Goal: Task Accomplishment & Management: Use online tool/utility

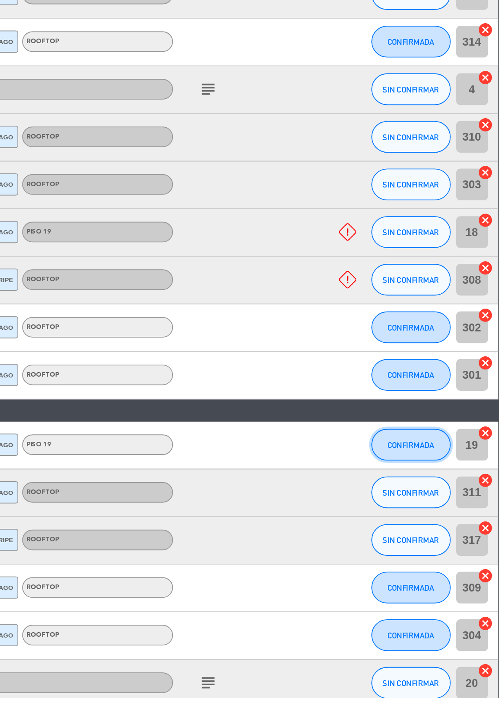
click at [455, 576] on button "CONFIRMADA" at bounding box center [452, 573] width 41 height 17
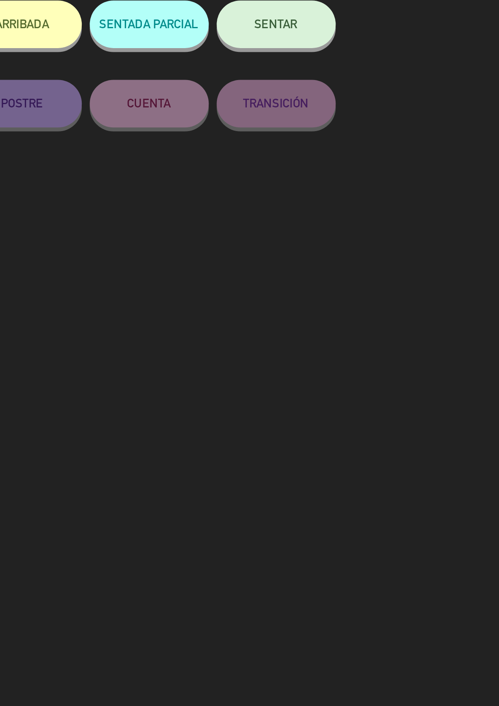
scroll to position [11, 0]
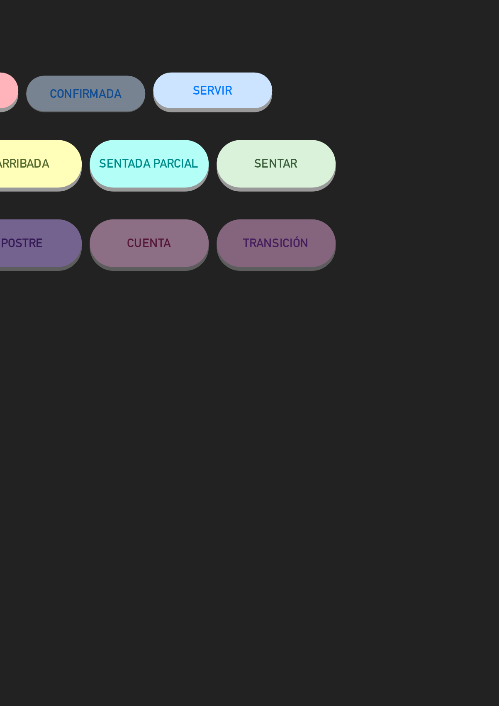
click at [362, 77] on button "SERVIR" at bounding box center [349, 72] width 62 height 19
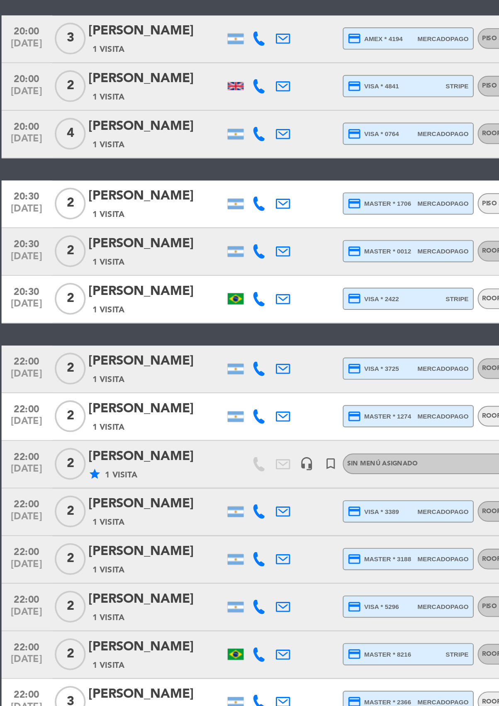
scroll to position [57, 0]
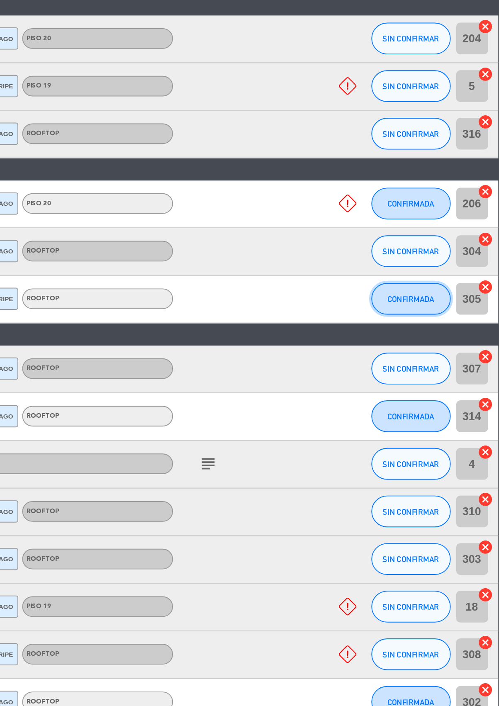
click at [444, 398] on button "CONFIRMADA" at bounding box center [452, 406] width 41 height 17
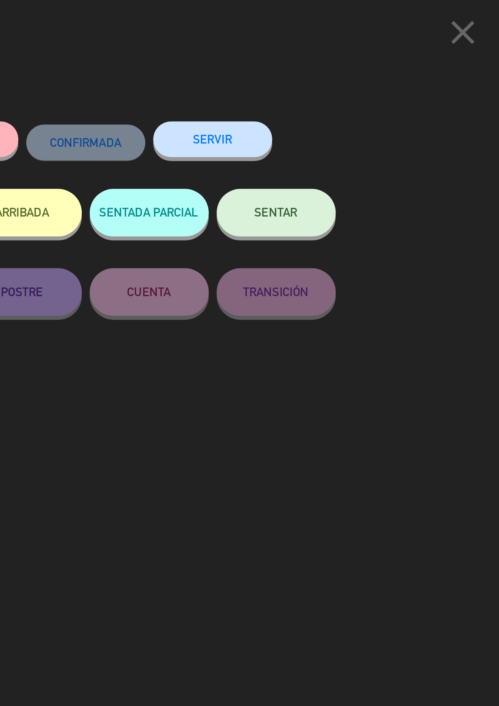
click at [354, 72] on button "SERVIR" at bounding box center [349, 72] width 62 height 19
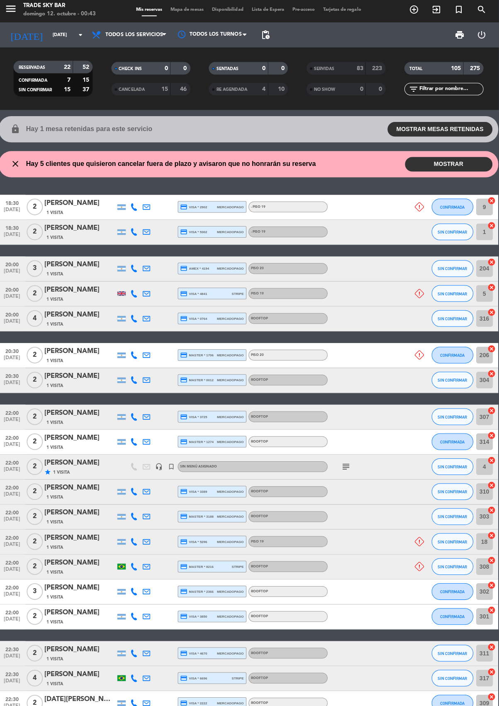
scroll to position [0, 0]
